Goal: Information Seeking & Learning: Check status

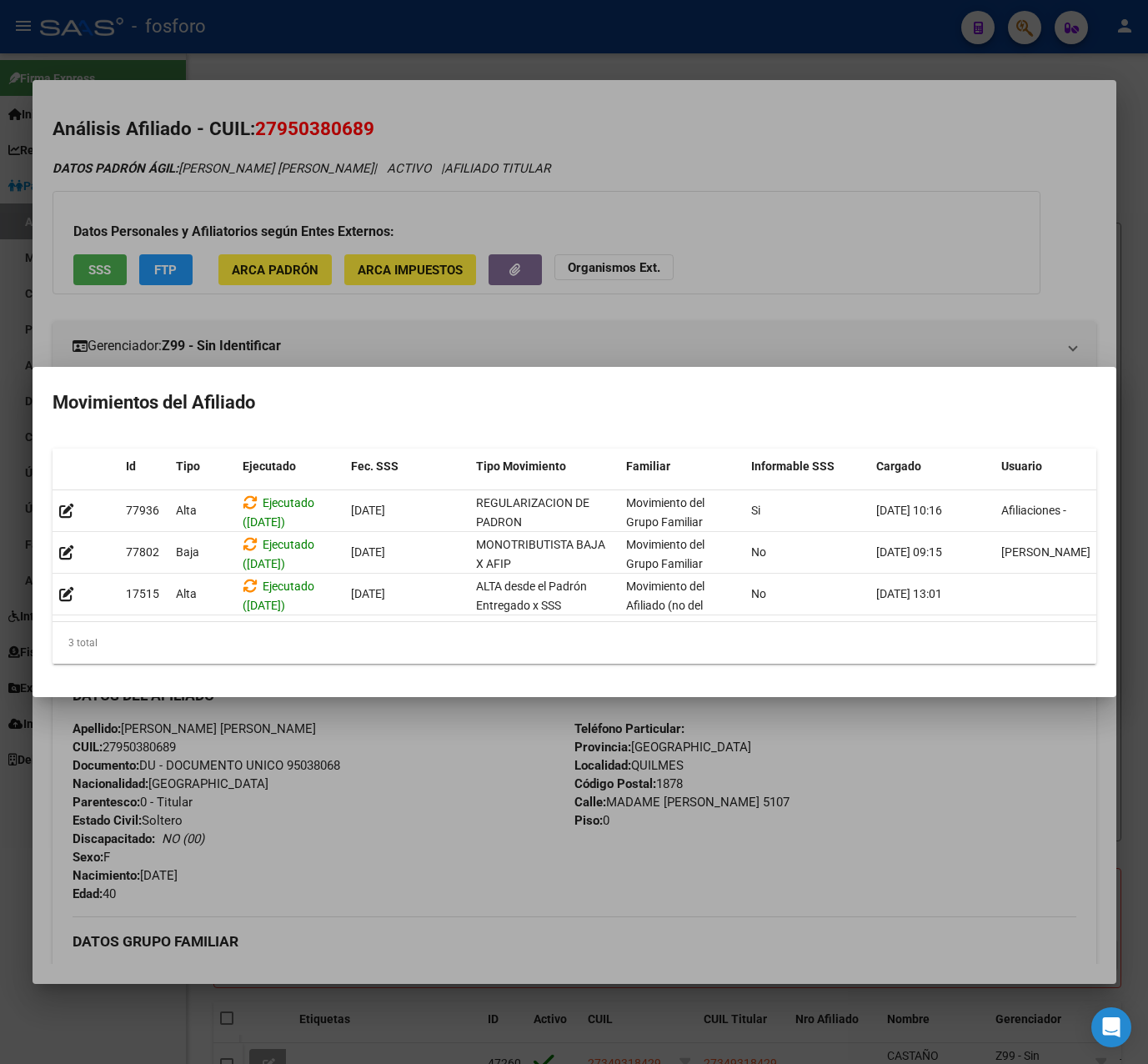
scroll to position [495, 0]
click at [536, 351] on div at bounding box center [574, 532] width 1148 height 1064
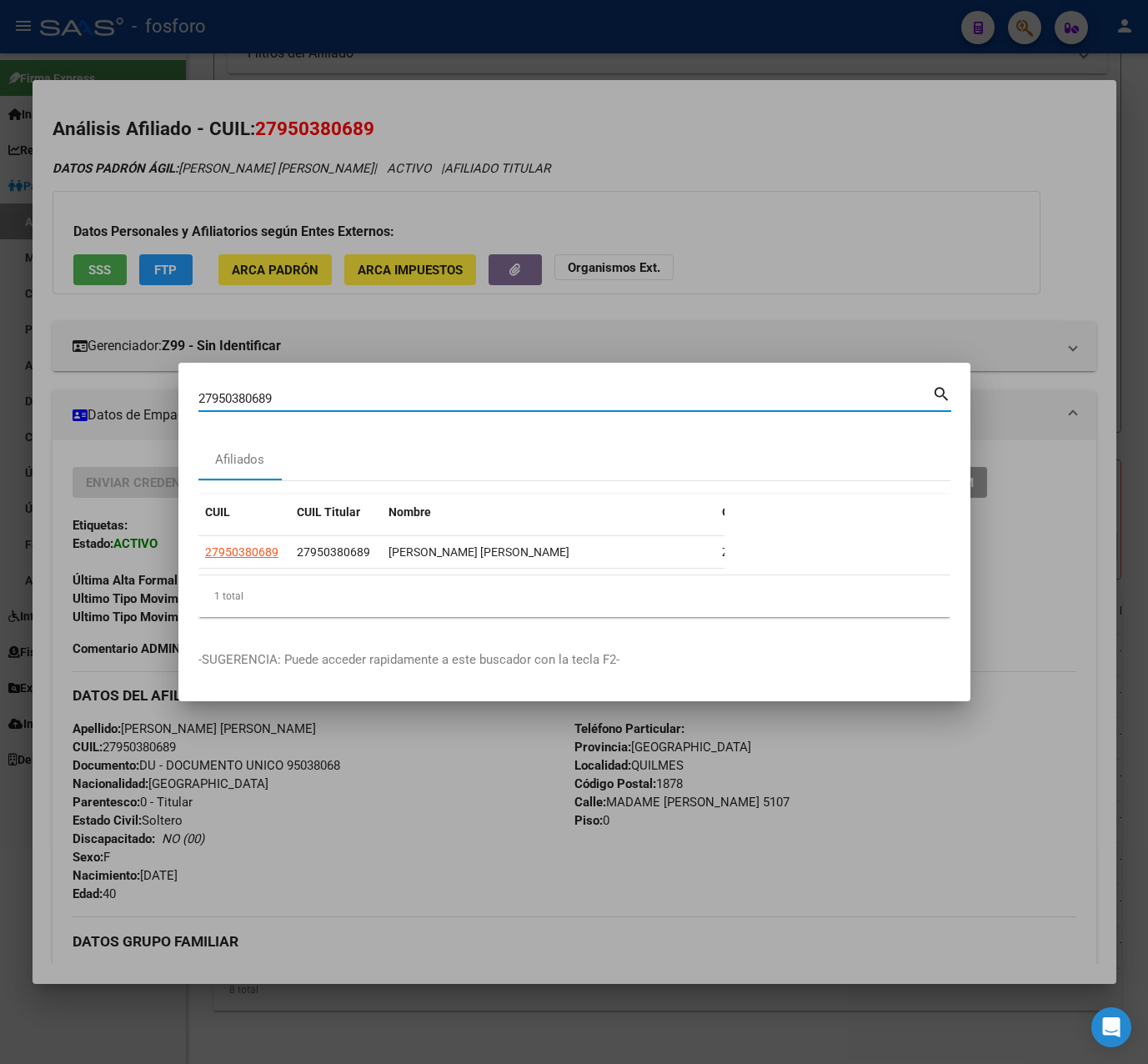
paste input "27397149035"
type input "2795038068927397149035"
drag, startPoint x: 398, startPoint y: 396, endPoint x: 38, endPoint y: 402, distance: 360.0
click at [38, 402] on div "2795038068927397149035 Buscar (apellido, dni, cuil, nro traspaso, cuit, obra so…" at bounding box center [574, 532] width 1148 height 1064
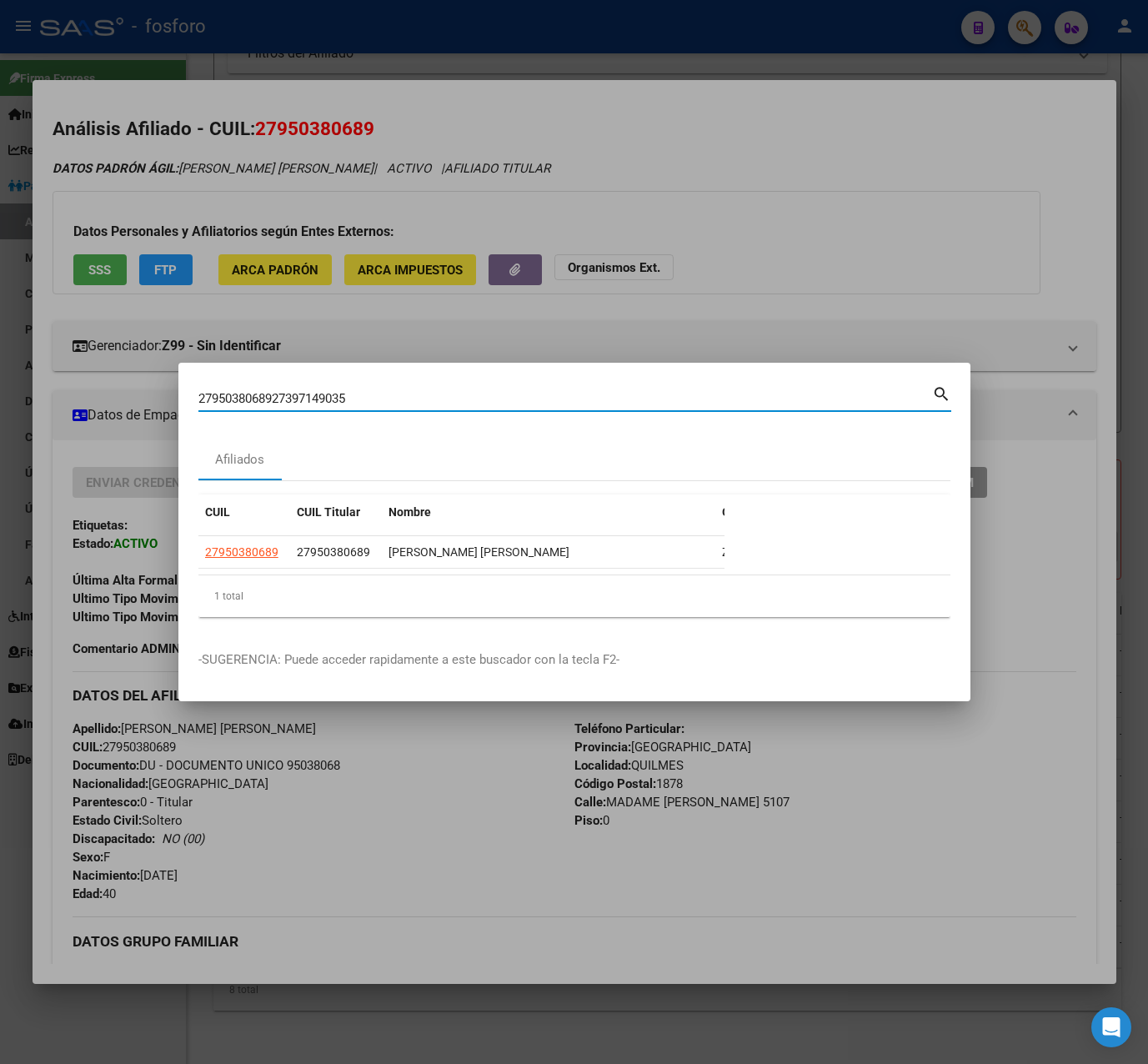
paste input
type input "27397149035"
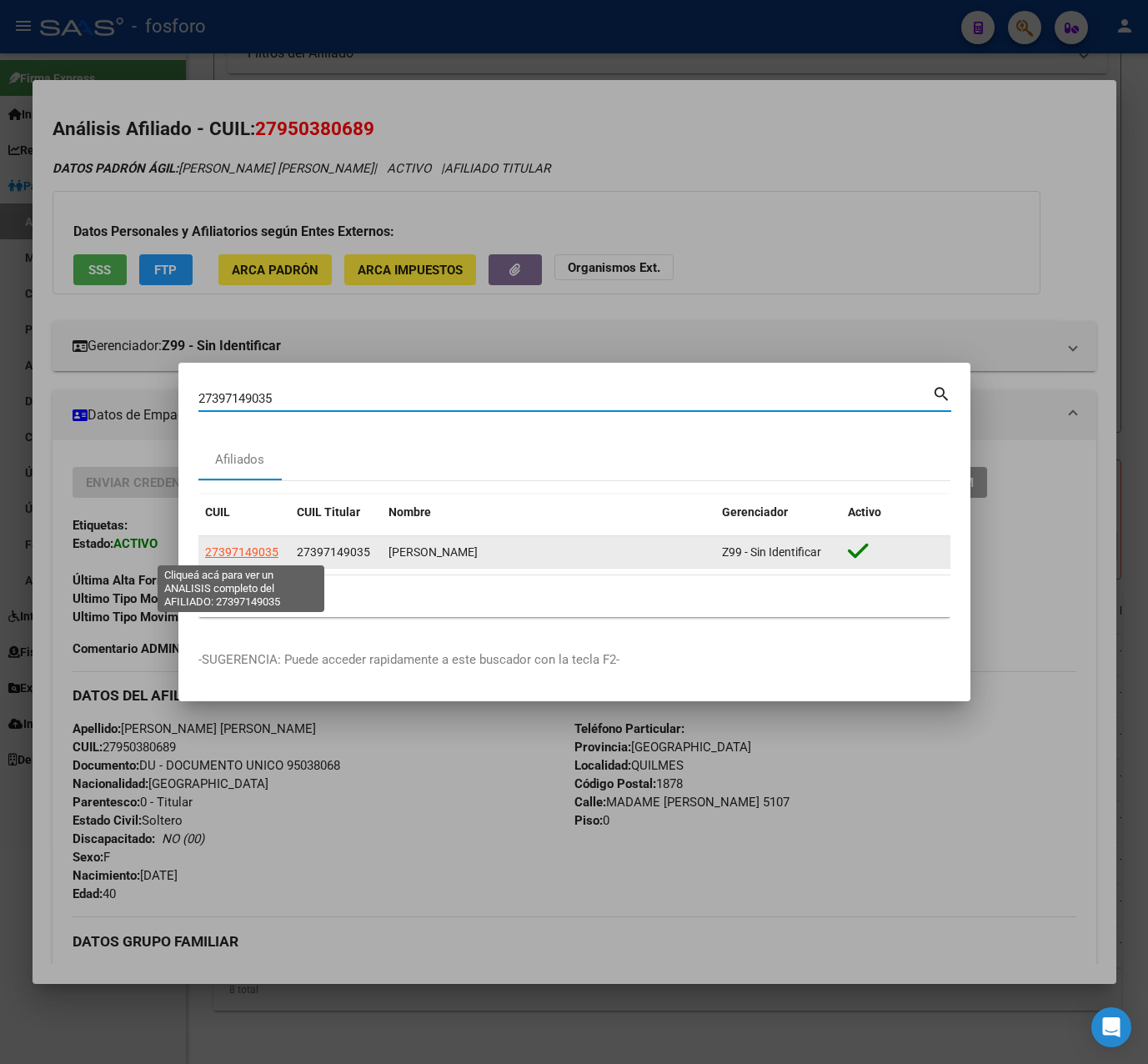
click at [234, 556] on span "27397149035" at bounding box center [242, 551] width 73 height 13
type textarea "27397149035"
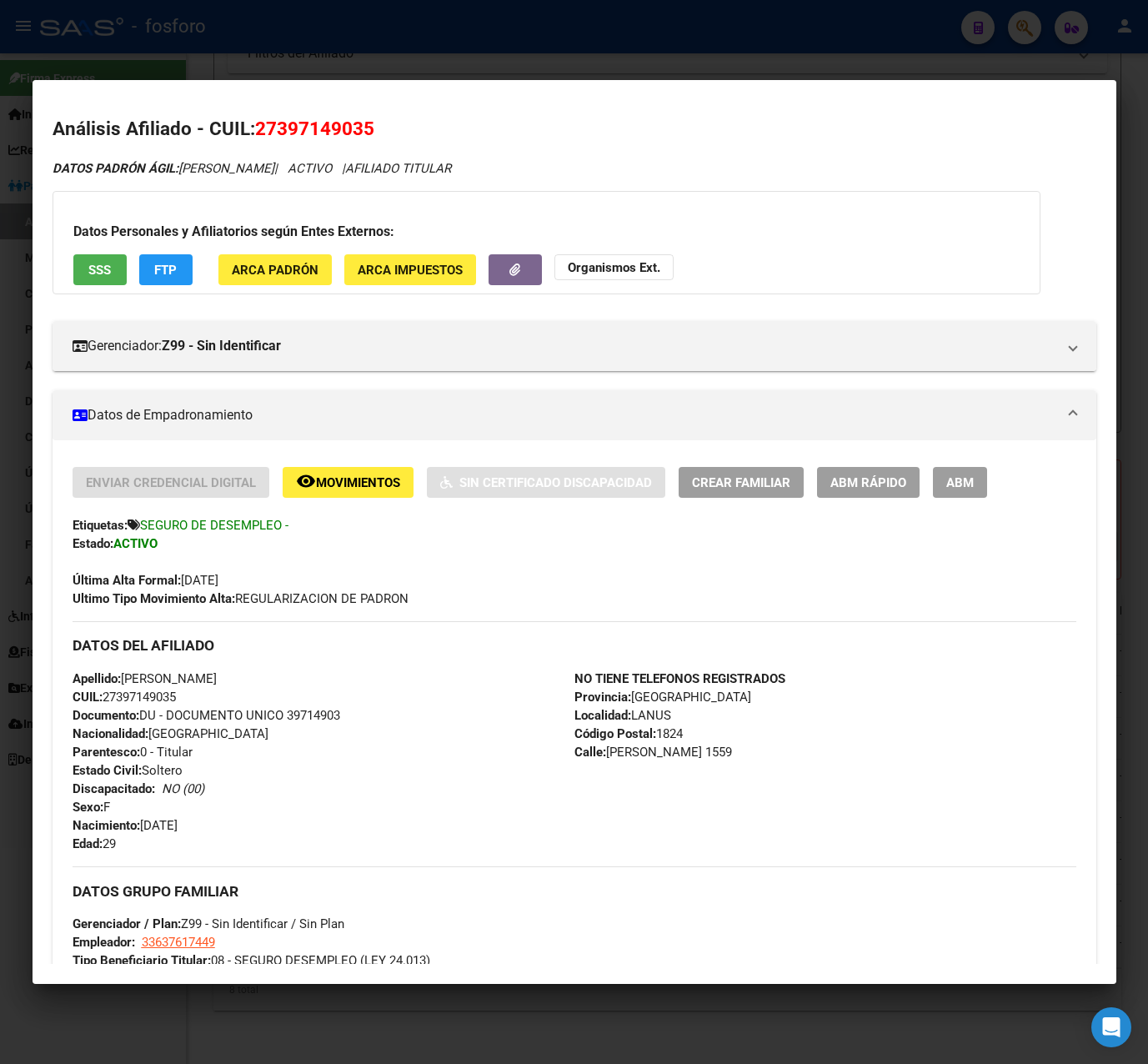
click at [727, 62] on div at bounding box center [574, 532] width 1148 height 1064
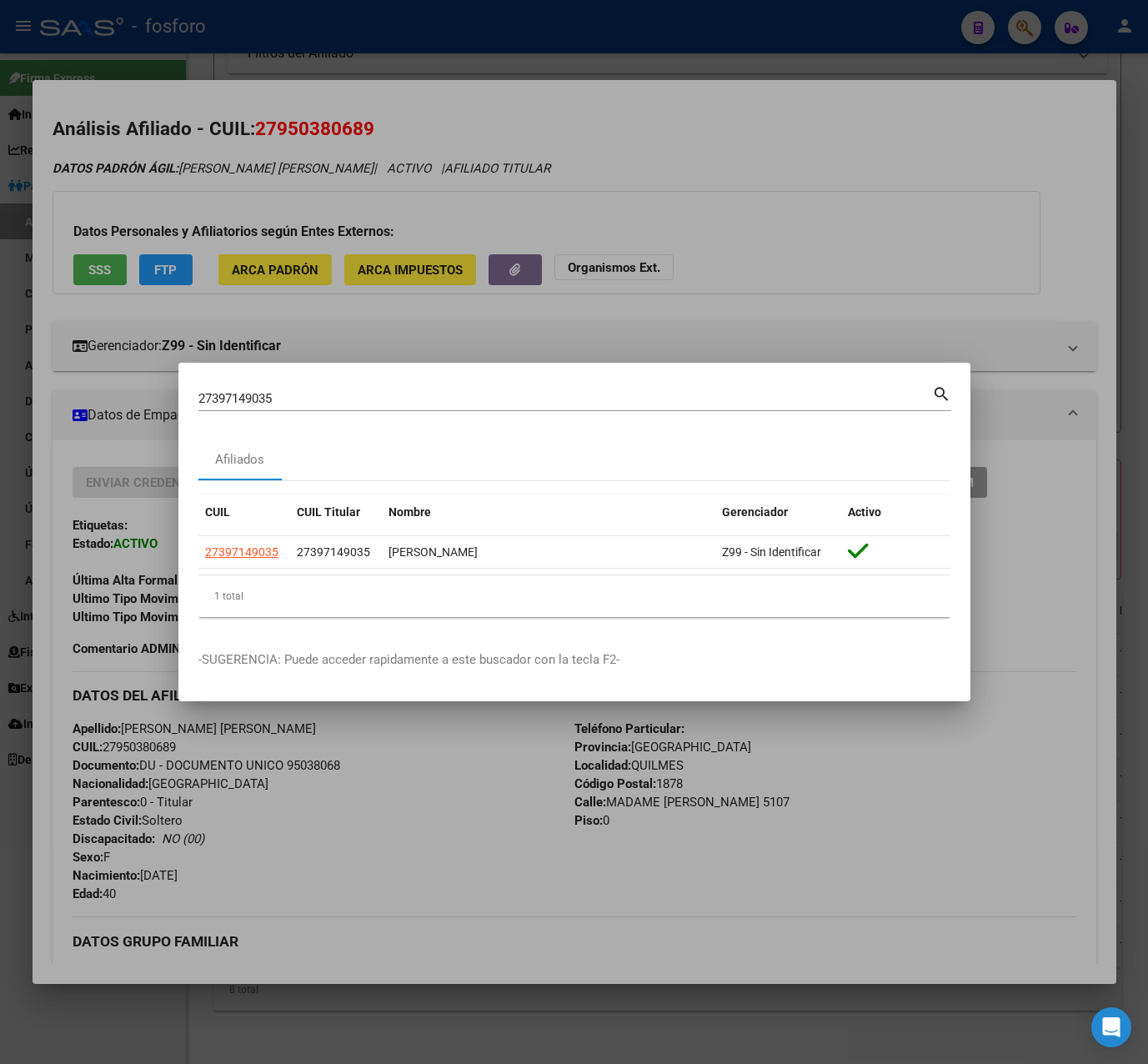
click at [783, 222] on div at bounding box center [574, 532] width 1148 height 1064
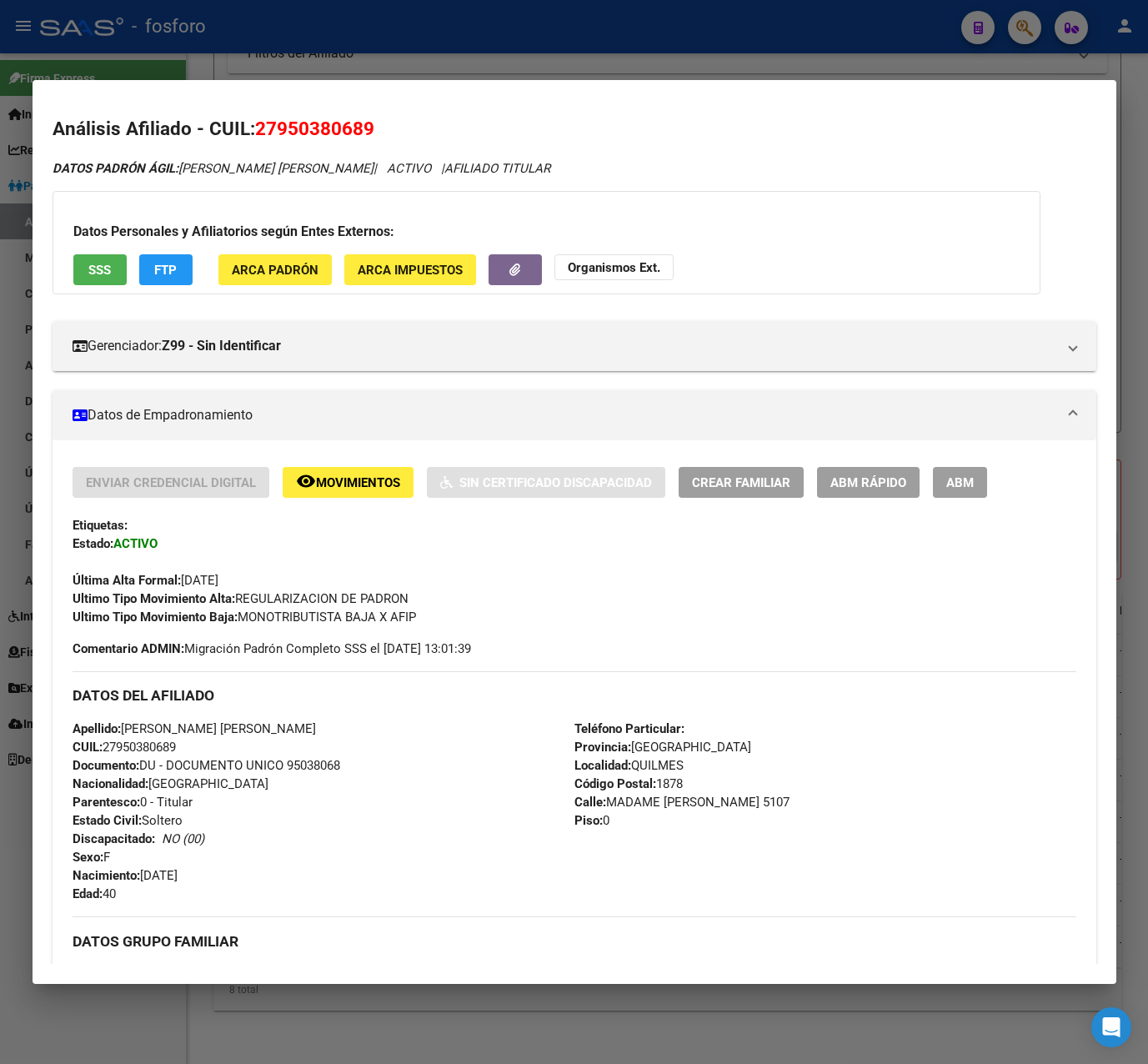
click at [495, 58] on div at bounding box center [574, 532] width 1148 height 1064
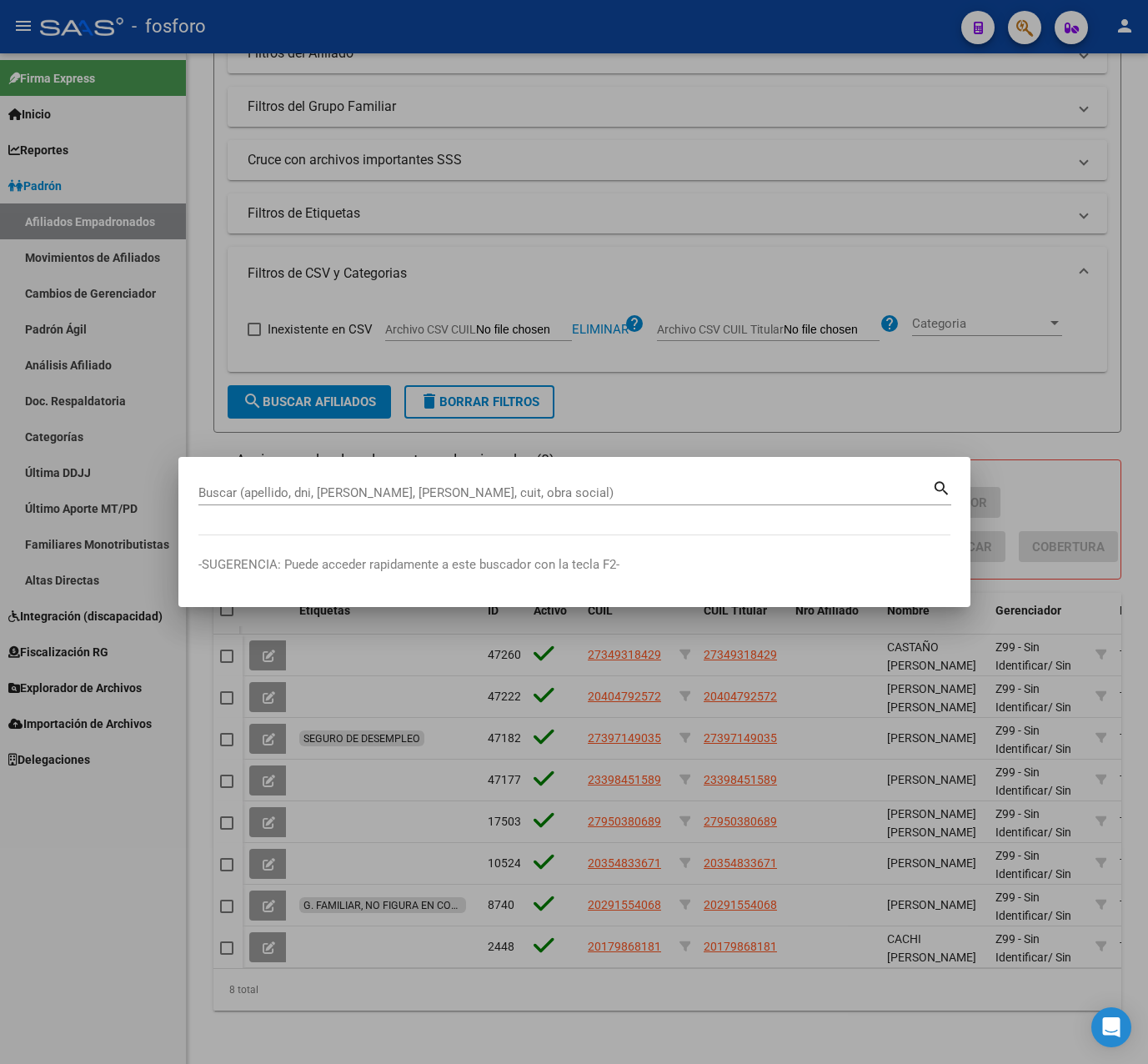
click at [835, 420] on div at bounding box center [574, 532] width 1148 height 1064
